Goal: Navigation & Orientation: Understand site structure

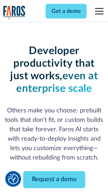
scroll to position [84, 0]
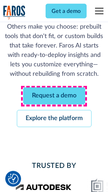
click at [54, 96] on link "Request a demo" at bounding box center [54, 96] width 62 height 17
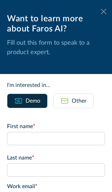
click at [101, 12] on icon at bounding box center [104, 11] width 6 height 5
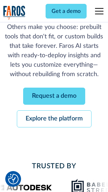
scroll to position [106, 0]
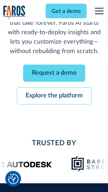
click at [54, 96] on link "Explore the platform" at bounding box center [54, 96] width 74 height 17
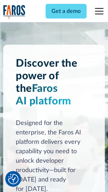
scroll to position [5323, 0]
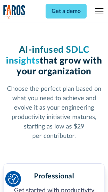
scroll to position [1108, 0]
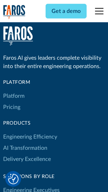
click at [14, 96] on link "Platform" at bounding box center [13, 95] width 21 height 11
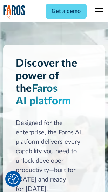
scroll to position [5547, 0]
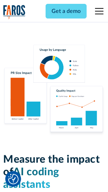
scroll to position [4362, 0]
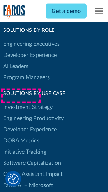
click at [21, 135] on link "DORA Metrics" at bounding box center [21, 140] width 36 height 11
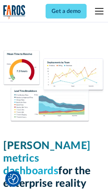
scroll to position [3094, 0]
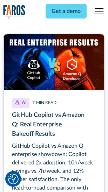
scroll to position [3160, 0]
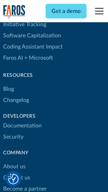
click at [16, 96] on link "Changelog" at bounding box center [16, 100] width 26 height 11
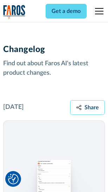
scroll to position [8568, 0]
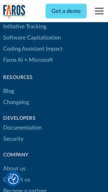
click at [14, 163] on link "About us" at bounding box center [14, 168] width 22 height 11
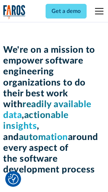
scroll to position [2416, 0]
